Goal: Find specific page/section: Find specific page/section

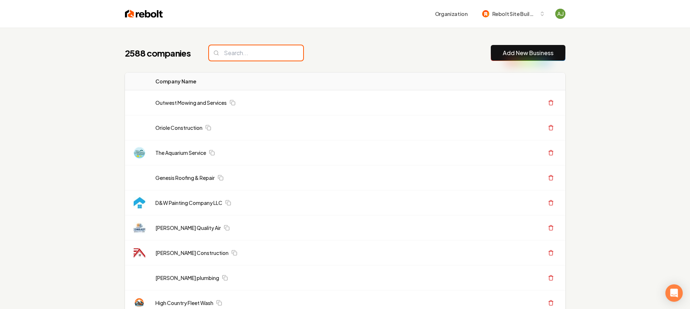
click at [224, 55] on input "search" at bounding box center [256, 52] width 94 height 15
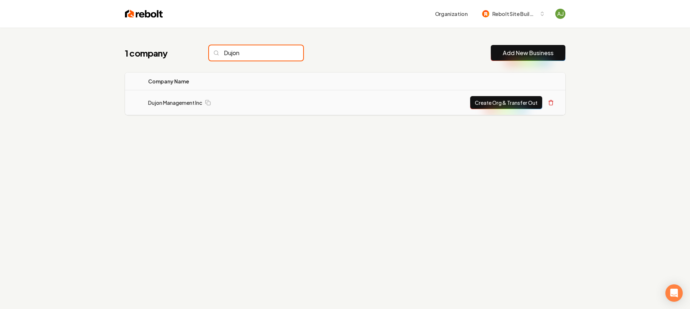
type input "Dujon"
click at [183, 98] on td "Dujon Management Inc" at bounding box center [231, 102] width 179 height 25
click at [179, 103] on link "Dujon Management Inc" at bounding box center [175, 102] width 54 height 7
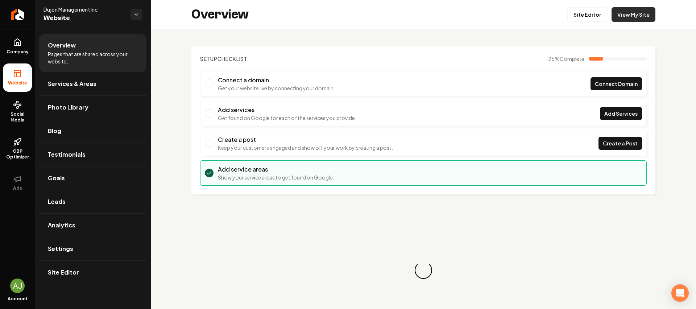
click at [641, 18] on link "View My Site" at bounding box center [633, 14] width 44 height 14
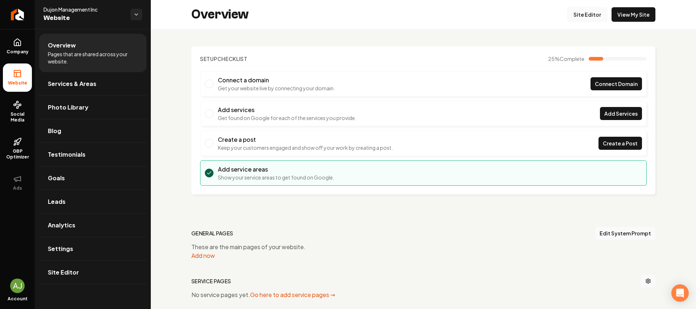
click at [588, 14] on link "Site Editor" at bounding box center [587, 14] width 40 height 14
